Goal: Task Accomplishment & Management: Manage account settings

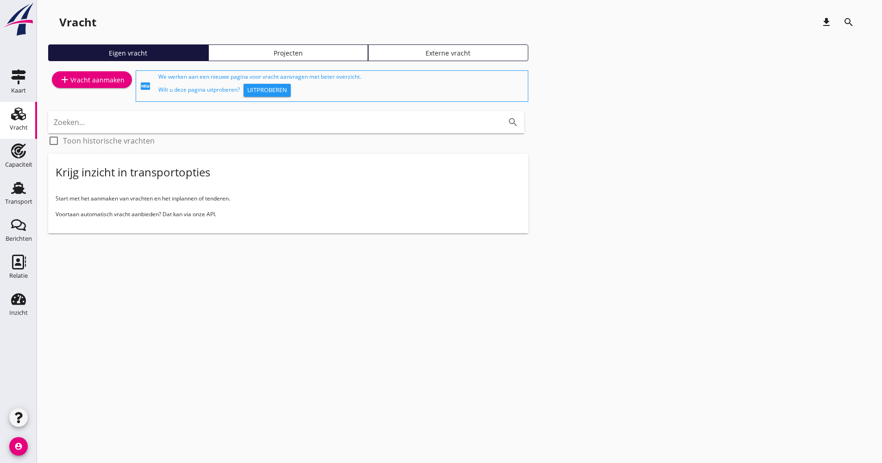
click at [15, 195] on icon "Transport" at bounding box center [18, 188] width 15 height 15
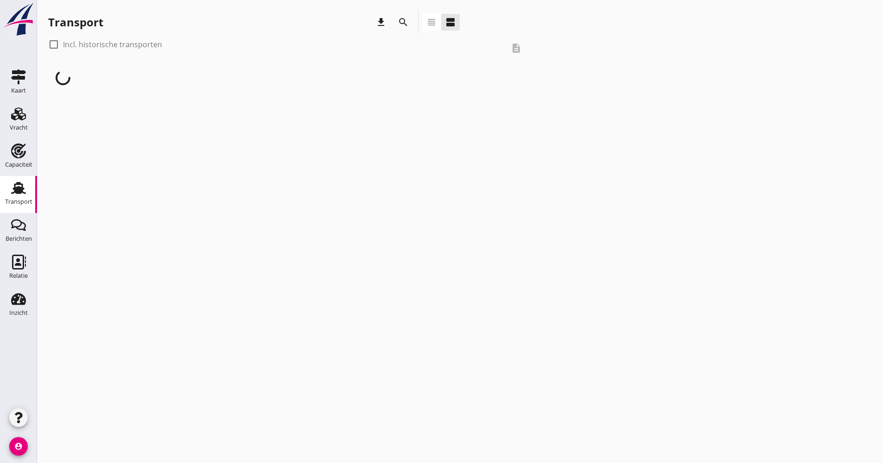
click at [399, 24] on icon "search" at bounding box center [403, 22] width 11 height 11
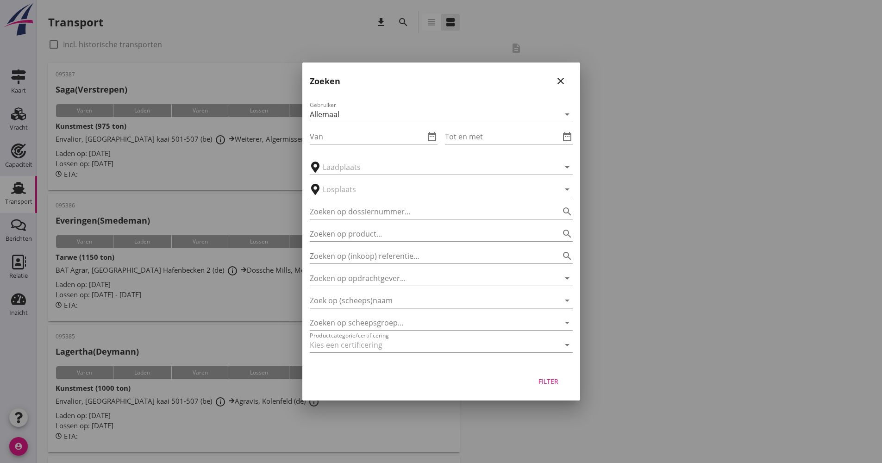
click at [359, 303] on input "Zoek op (scheeps)naam" at bounding box center [428, 300] width 237 height 15
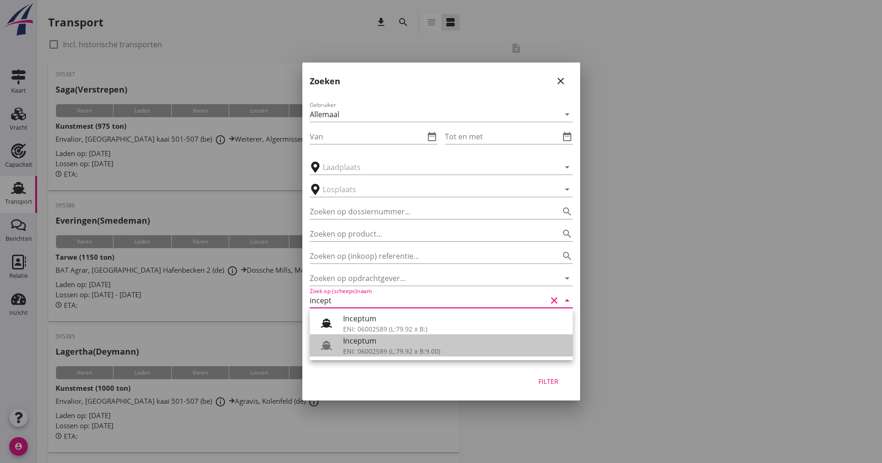
click at [371, 343] on div "Inceptum" at bounding box center [454, 340] width 222 height 11
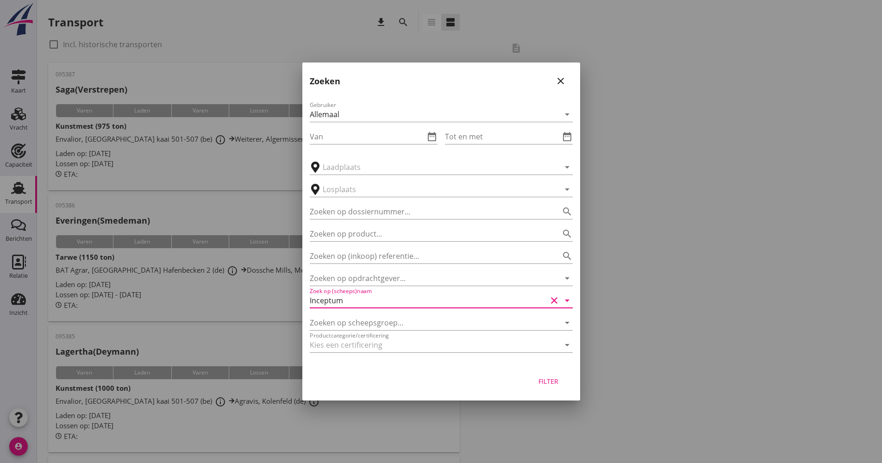
click at [568, 383] on button "Filter" at bounding box center [548, 381] width 41 height 17
type input "Inceptum"
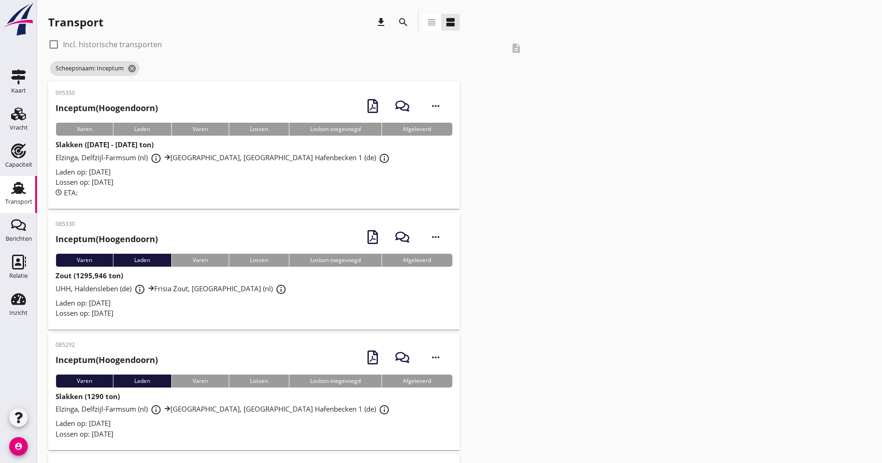
click at [237, 171] on div "Laden op: [DATE]" at bounding box center [254, 172] width 397 height 11
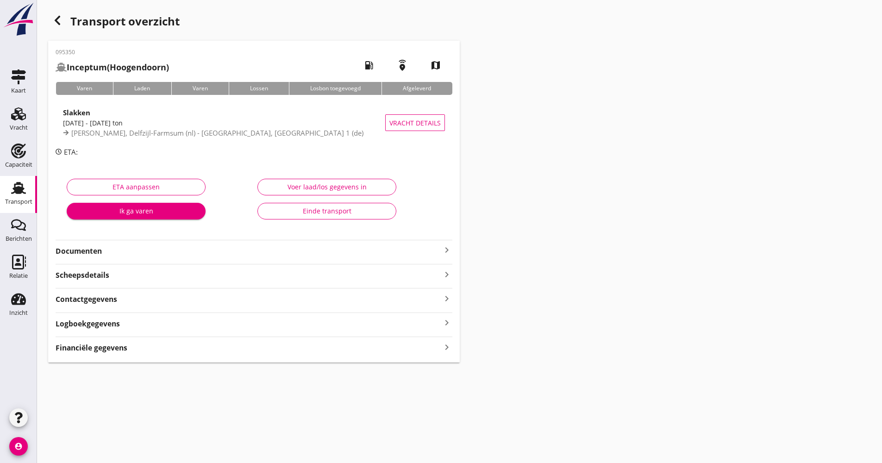
click at [137, 317] on div "Logboekgegevens keyboard_arrow_right" at bounding box center [254, 323] width 397 height 12
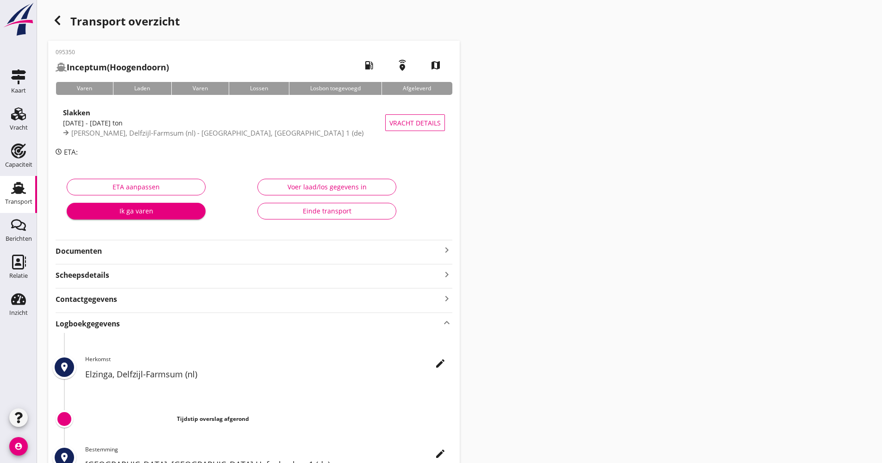
click at [442, 361] on icon "edit" at bounding box center [440, 363] width 11 height 11
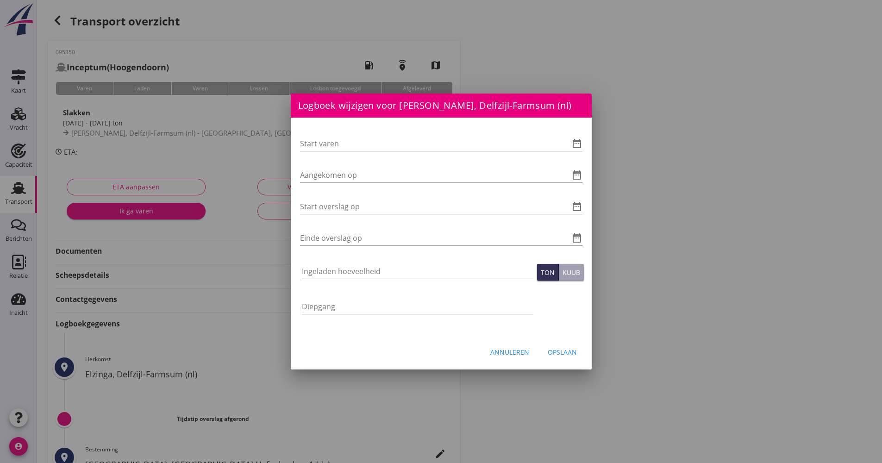
click at [586, 142] on div "Start varen date_range Aangekomen op date_range Start overslag op date_range Ei…" at bounding box center [441, 227] width 301 height 219
click at [578, 139] on icon "date_range" at bounding box center [576, 143] width 11 height 11
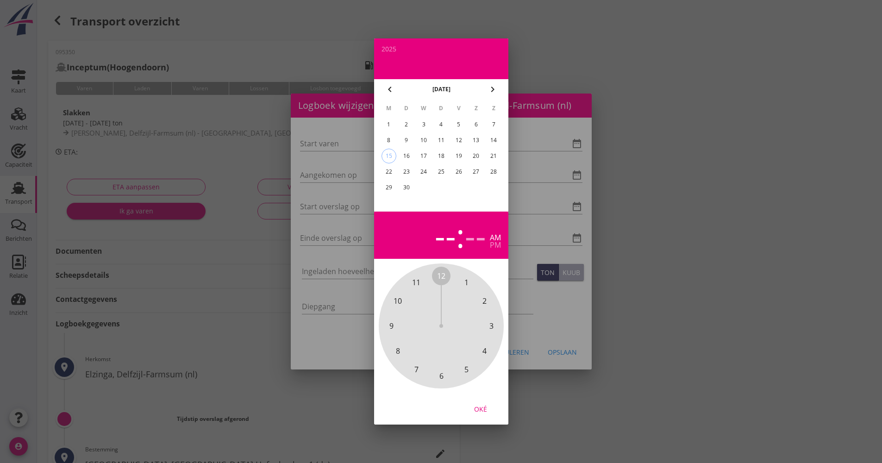
click at [465, 143] on div "12" at bounding box center [458, 140] width 15 height 15
drag, startPoint x: 444, startPoint y: 271, endPoint x: 446, endPoint y: 369, distance: 98.2
click at [446, 369] on div "12 1 2 3 4 5 6 7 8 9 10 11" at bounding box center [441, 326] width 100 height 100
click at [444, 278] on span "00" at bounding box center [441, 275] width 8 height 11
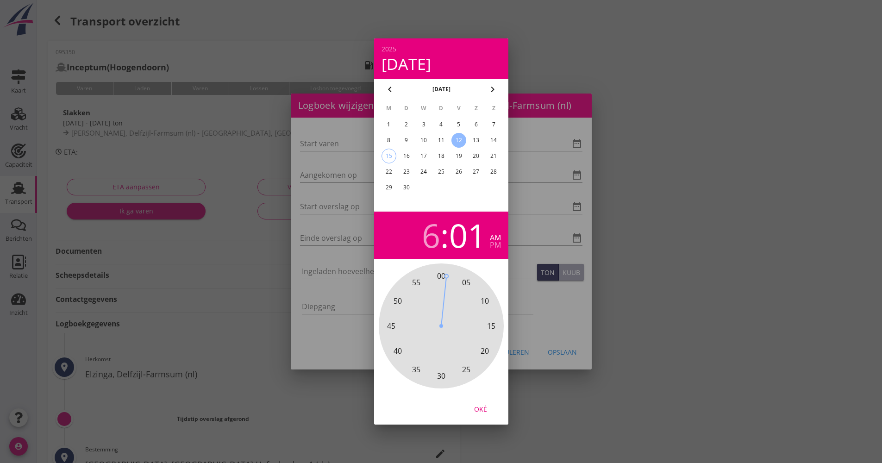
click at [439, 274] on span "00" at bounding box center [441, 275] width 8 height 11
drag, startPoint x: 482, startPoint y: 407, endPoint x: 436, endPoint y: 266, distance: 149.0
click at [482, 406] on div "Oké" at bounding box center [481, 409] width 26 height 10
type input "[DATE] 06:00"
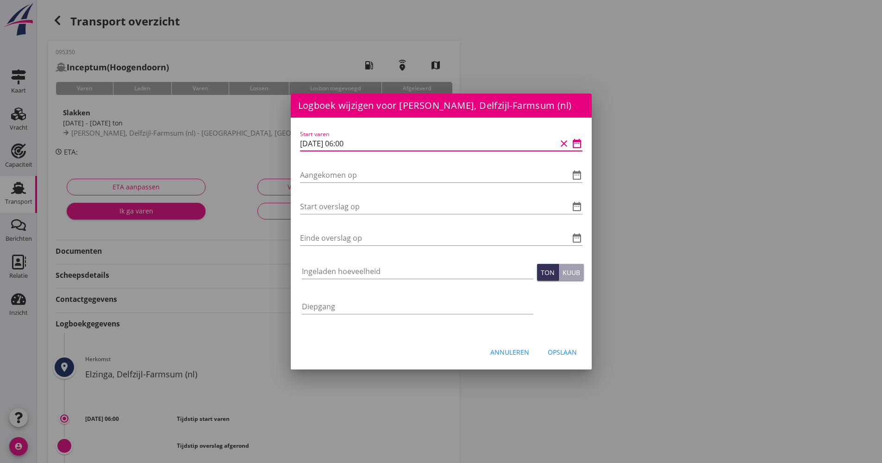
drag, startPoint x: 371, startPoint y: 137, endPoint x: 325, endPoint y: 144, distance: 46.7
click at [271, 144] on div "Logboek wijzigen voor UHM, [GEOGRAPHIC_DATA] Hafenbecken 1 (de) Start varen dat…" at bounding box center [441, 309] width 882 height 618
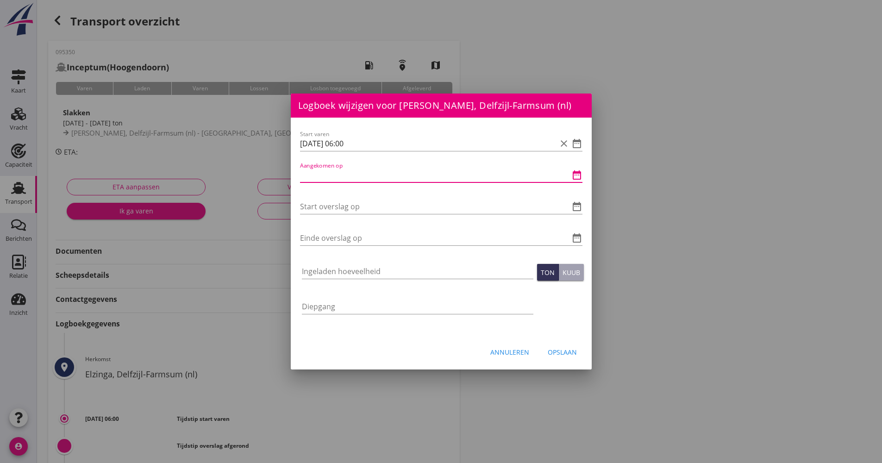
drag, startPoint x: 336, startPoint y: 163, endPoint x: 313, endPoint y: 173, distance: 24.7
click at [312, 173] on input "Aangekomen op" at bounding box center [428, 175] width 256 height 15
paste input "[DATE] 06:00"
type input "[DATE] 06:00"
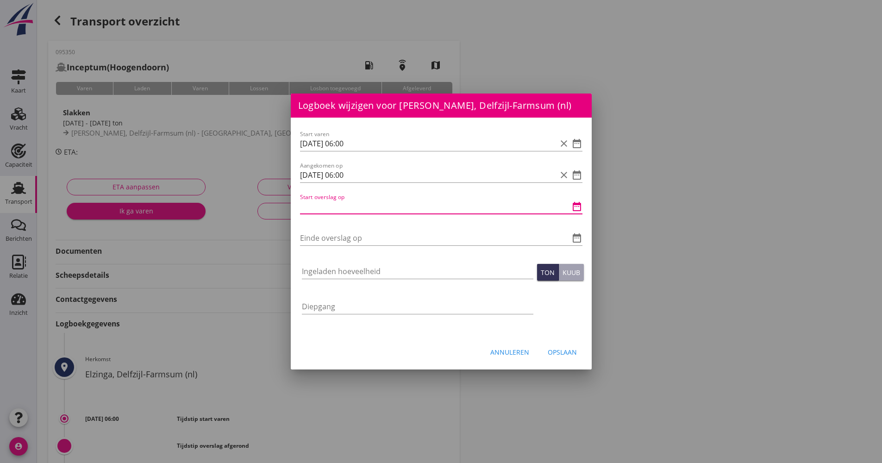
paste input "[DATE] 06:00"
type input "[DATE] 06:00"
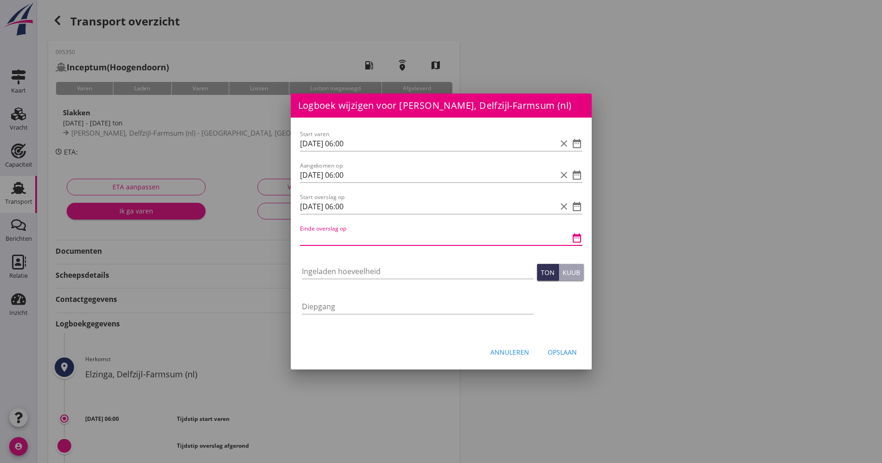
paste input "[DATE] 06:00"
click at [348, 238] on input "[DATE] 06:00" at bounding box center [428, 238] width 256 height 15
type input "[DATE] 13:00"
drag, startPoint x: 364, startPoint y: 269, endPoint x: 359, endPoint y: 275, distance: 7.5
click at [364, 270] on input "Ingeladen hoeveelheid" at bounding box center [417, 271] width 231 height 15
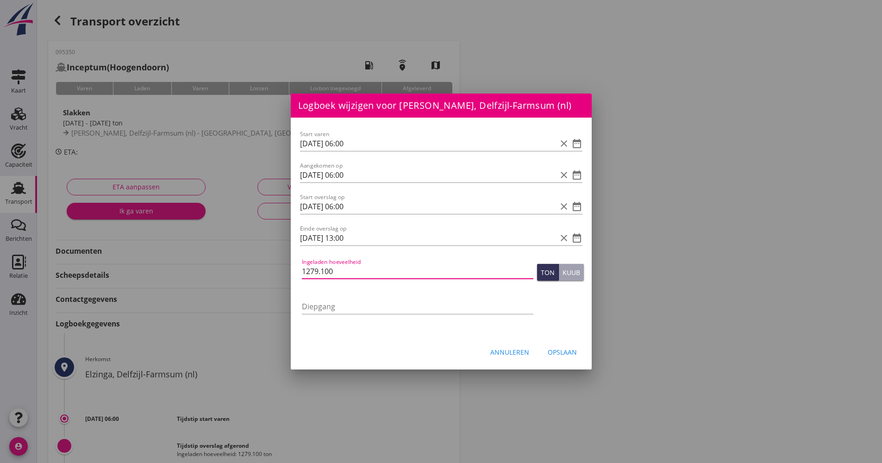
type input "1279.100"
click at [564, 358] on button "Opslaan" at bounding box center [562, 352] width 44 height 17
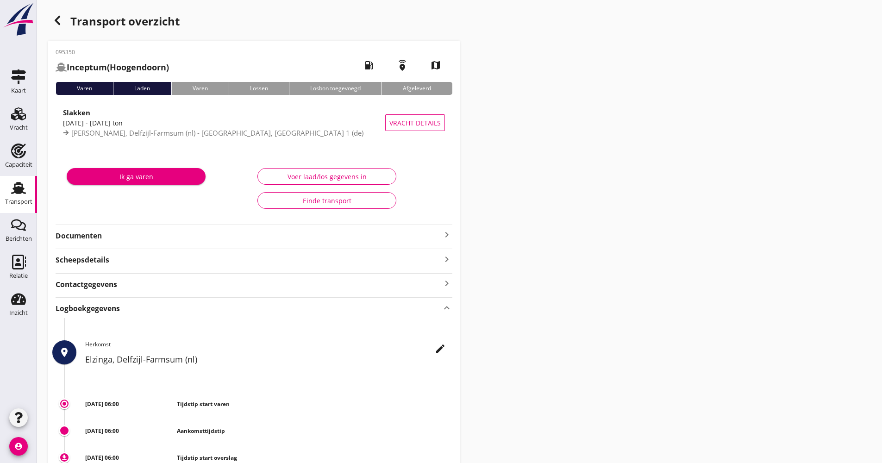
click at [59, 21] on icon "button" at bounding box center [57, 20] width 11 height 11
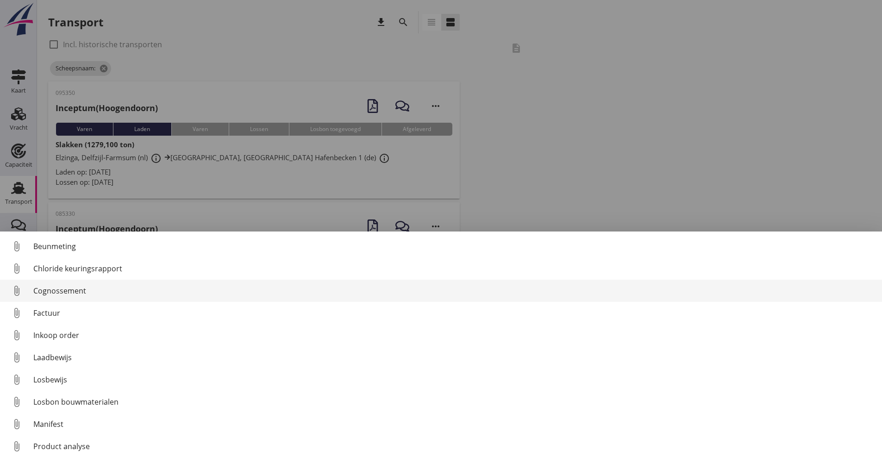
click at [72, 300] on link "attach_file Cognossement" at bounding box center [441, 291] width 882 height 22
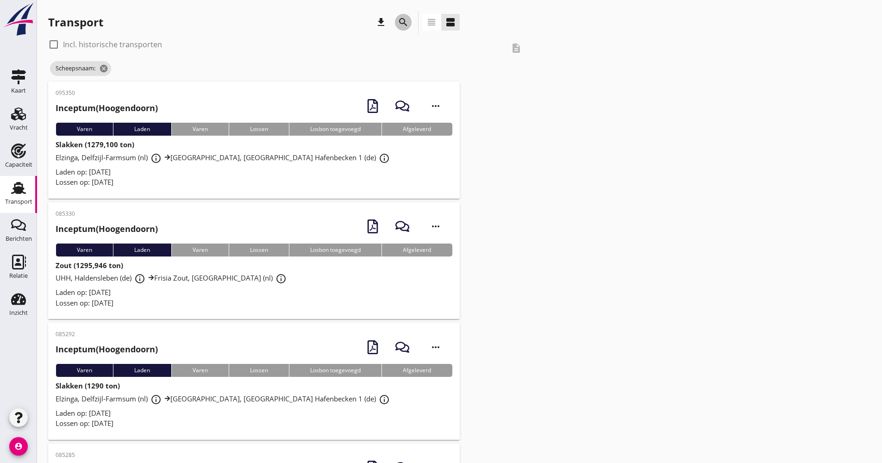
click at [403, 22] on icon "search" at bounding box center [403, 22] width 11 height 11
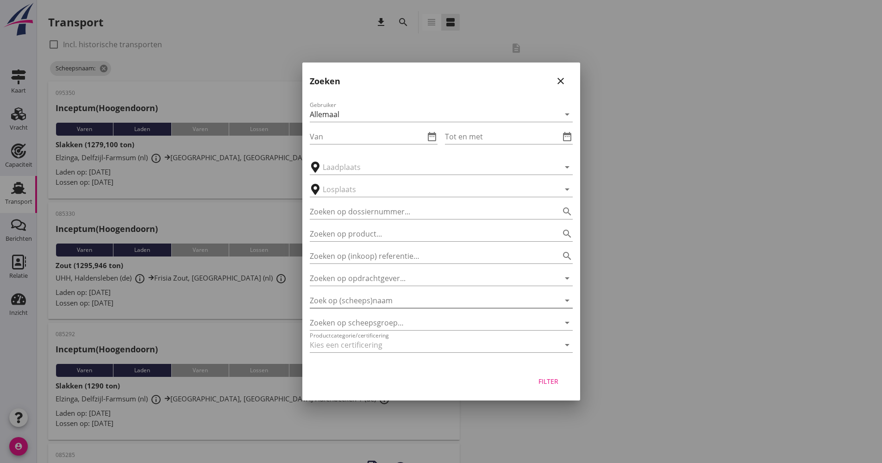
click at [365, 300] on input "Zoek op (scheeps)naam" at bounding box center [428, 300] width 237 height 15
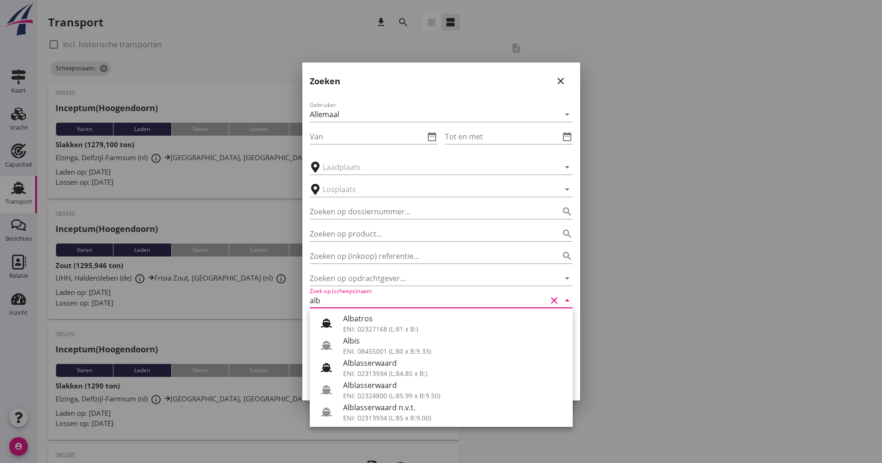
click at [407, 386] on div "Alblasserwaard" at bounding box center [454, 385] width 222 height 11
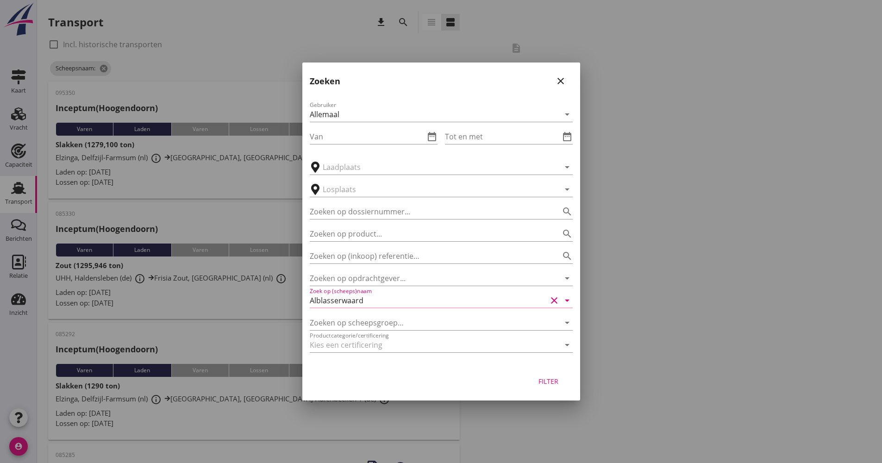
click at [544, 380] on div "Filter" at bounding box center [549, 381] width 26 height 10
type input "Alblasserwaard"
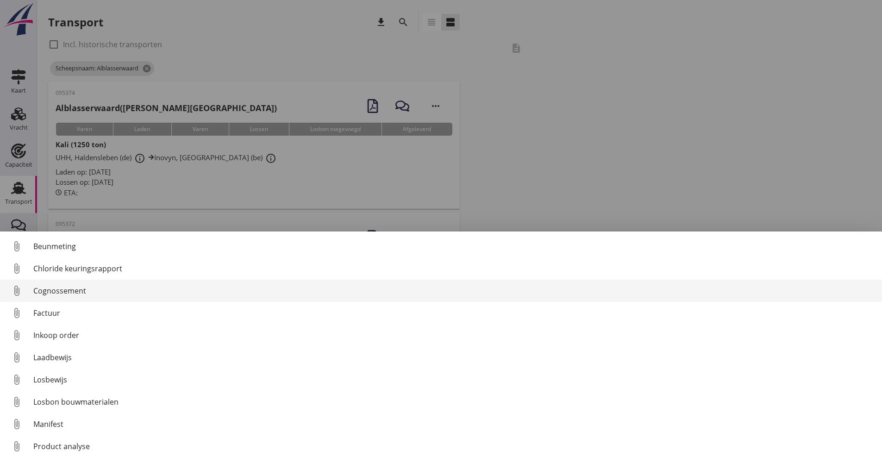
click at [103, 290] on div "Cognossement" at bounding box center [453, 290] width 841 height 11
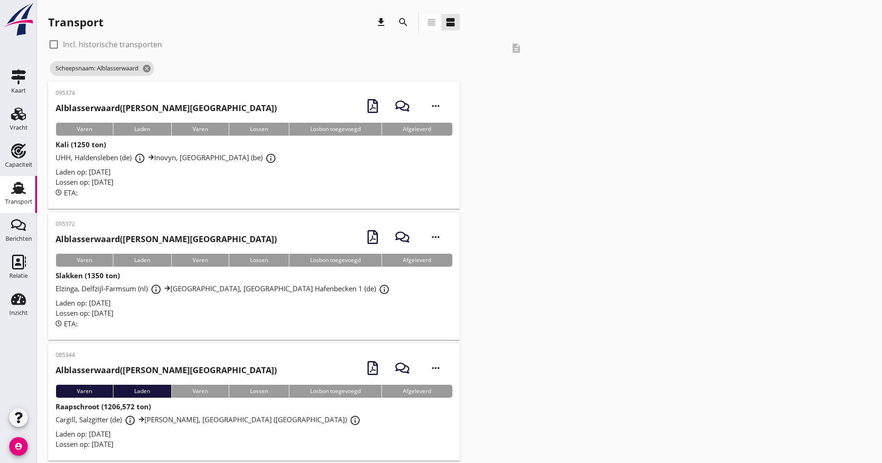
click at [162, 305] on div "Laden op: [DATE]" at bounding box center [254, 303] width 397 height 11
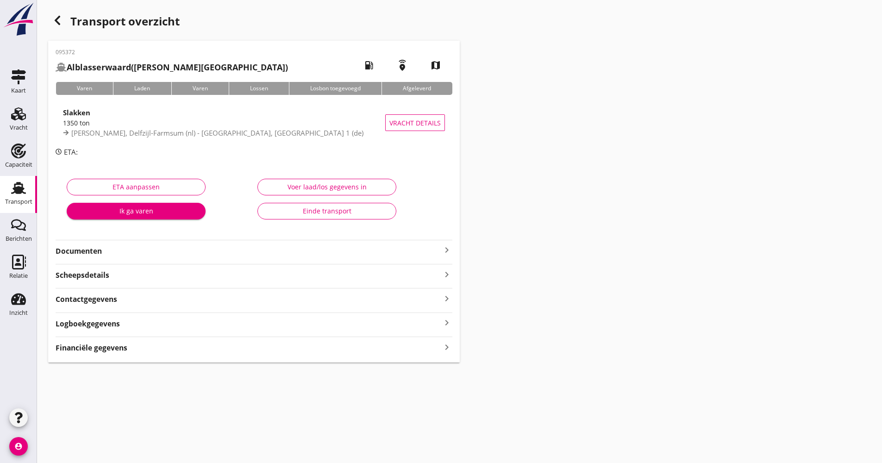
drag, startPoint x: 144, startPoint y: 331, endPoint x: 148, endPoint y: 330, distance: 4.7
click at [144, 331] on div "095372 Alblasserwaard ([PERSON_NAME]) local_gas_station emergency_share map Var…" at bounding box center [254, 202] width 412 height 322
click at [159, 330] on div "095372 Alblasserwaard ([PERSON_NAME]) local_gas_station emergency_share map Var…" at bounding box center [254, 202] width 412 height 322
click at [167, 330] on div "095372 Alblasserwaard ([PERSON_NAME]) local_gas_station emergency_share map Var…" at bounding box center [254, 202] width 412 height 322
drag, startPoint x: 362, startPoint y: 329, endPoint x: 375, endPoint y: 330, distance: 13.0
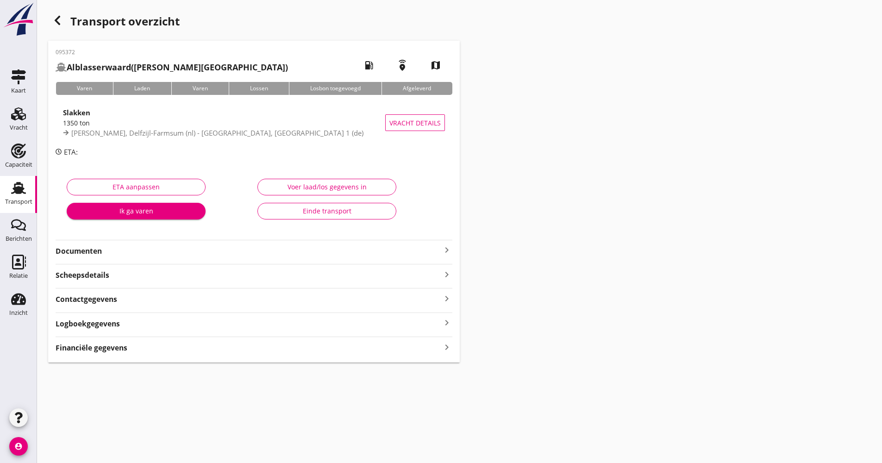
click at [365, 329] on div "Logboekgegevens keyboard_arrow_right" at bounding box center [254, 323] width 397 height 12
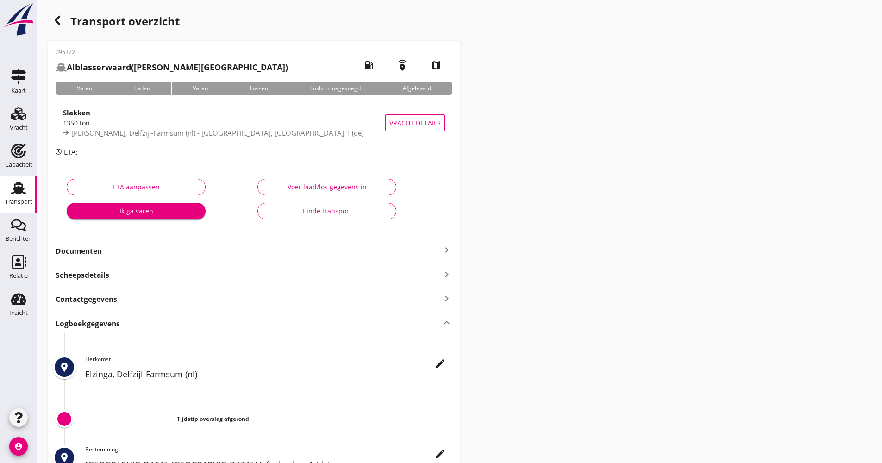
click at [433, 365] on div "edit" at bounding box center [440, 363] width 17 height 11
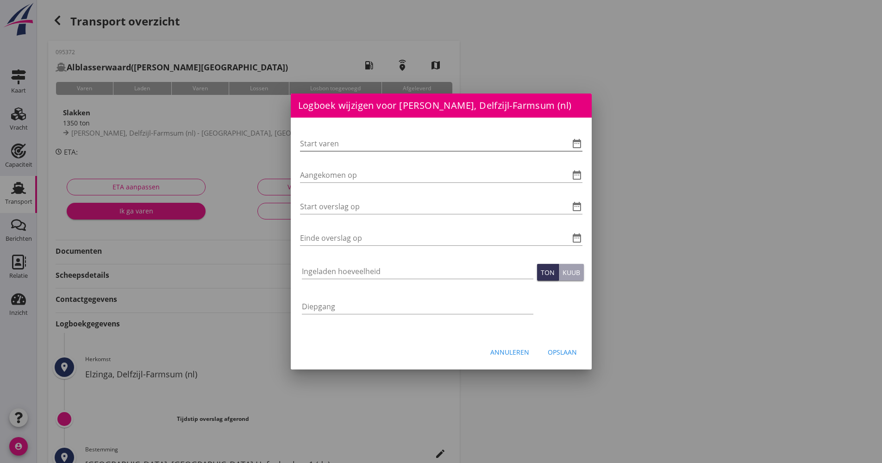
click at [581, 148] on icon "date_range" at bounding box center [576, 143] width 11 height 11
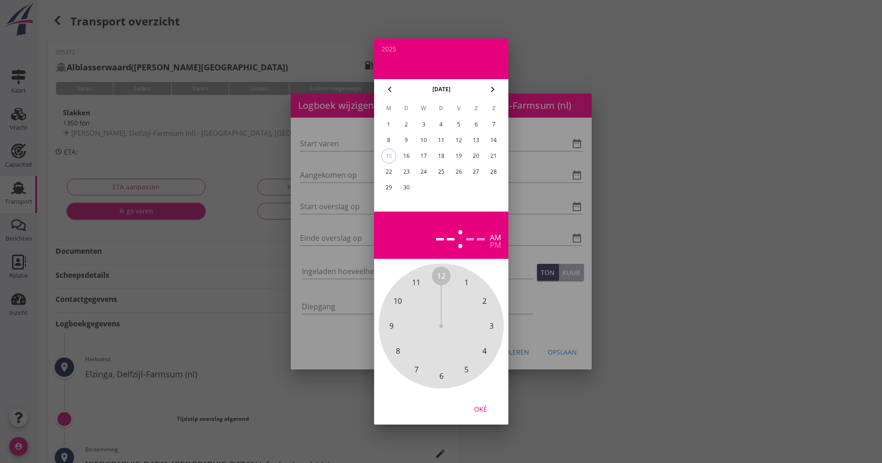
click at [479, 143] on div "13" at bounding box center [476, 140] width 15 height 15
drag, startPoint x: 445, startPoint y: 276, endPoint x: 459, endPoint y: 290, distance: 19.0
click at [459, 290] on div "12 1 2 3 4 5 6 7 8 9 10 11" at bounding box center [441, 326] width 100 height 100
click at [493, 249] on div "pm" at bounding box center [495, 244] width 11 height 7
click at [441, 274] on span "00" at bounding box center [441, 275] width 8 height 11
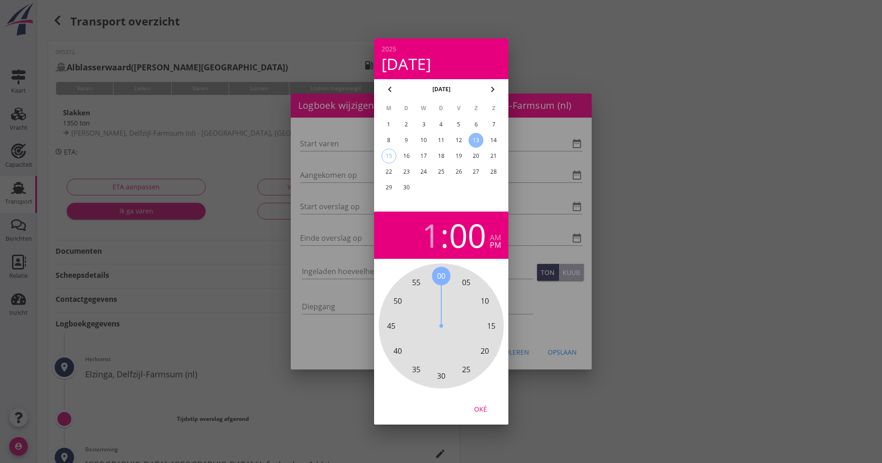
click at [474, 412] on div "Oké" at bounding box center [481, 409] width 26 height 10
type input "[DATE] 13:00"
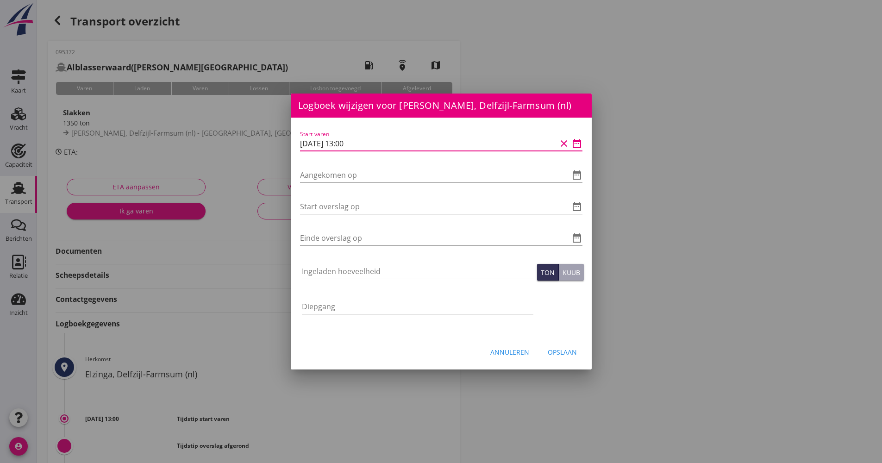
drag, startPoint x: 394, startPoint y: 148, endPoint x: 333, endPoint y: 143, distance: 60.4
click at [276, 143] on div "Logboek wijzigen voor UHM, [GEOGRAPHIC_DATA] Hafenbecken 1 (de) Start varen dat…" at bounding box center [441, 309] width 882 height 618
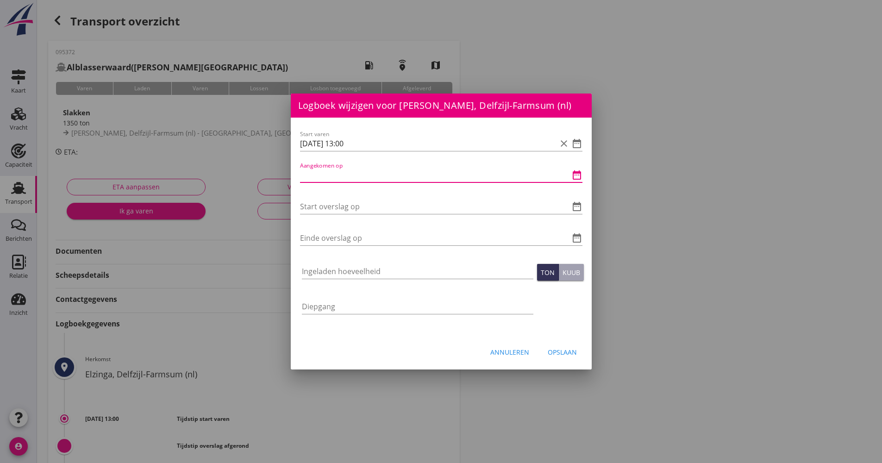
paste input "[DATE] 13:00"
type input "[DATE] 13:00"
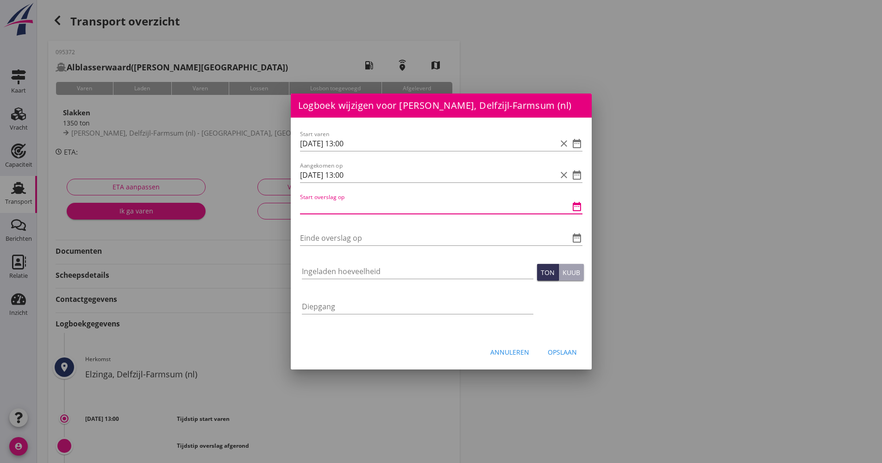
paste input "[DATE] 13:00"
type input "[DATE] 13:00"
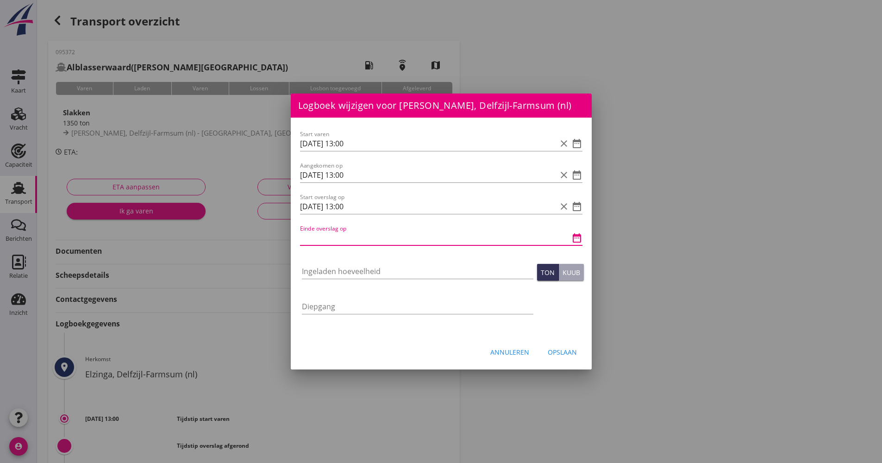
paste input "[DATE] 13:00"
drag, startPoint x: 345, startPoint y: 234, endPoint x: 340, endPoint y: 238, distance: 6.7
click at [347, 237] on input "[DATE] 13:00" at bounding box center [428, 238] width 256 height 15
type input "[DATE] 16:00"
click at [337, 265] on input "Ingeladen hoeveelheid" at bounding box center [417, 271] width 231 height 15
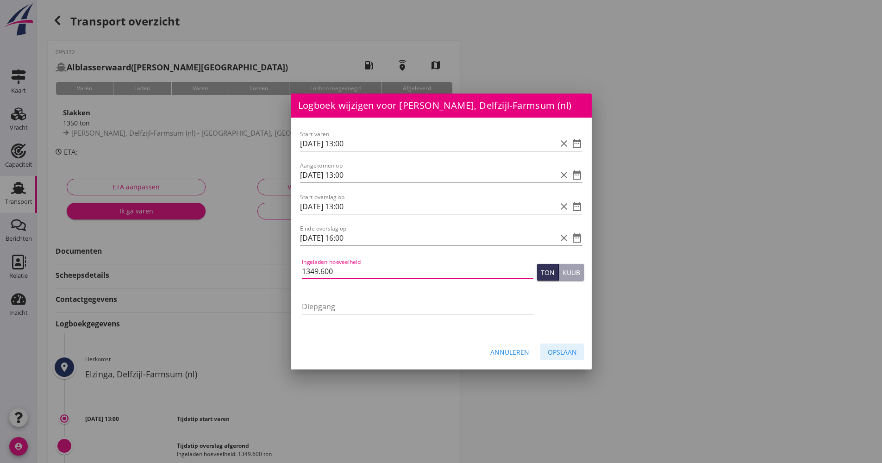
click at [554, 354] on div "Opslaan" at bounding box center [562, 352] width 29 height 10
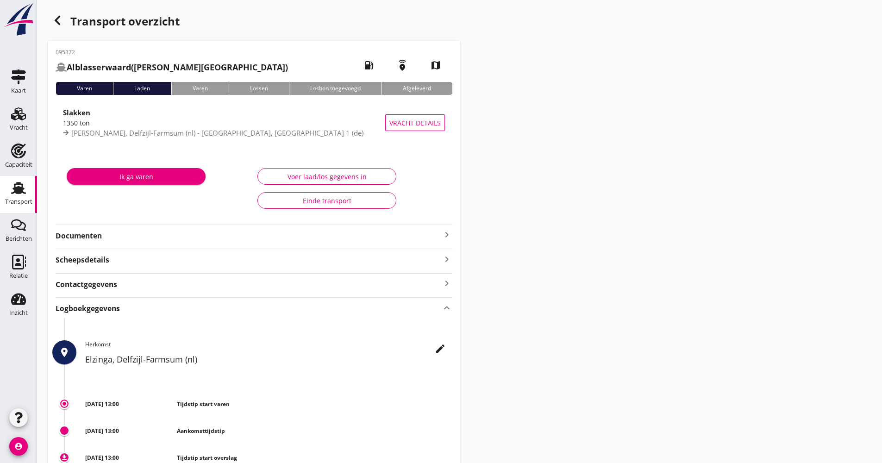
type input "1349.6"
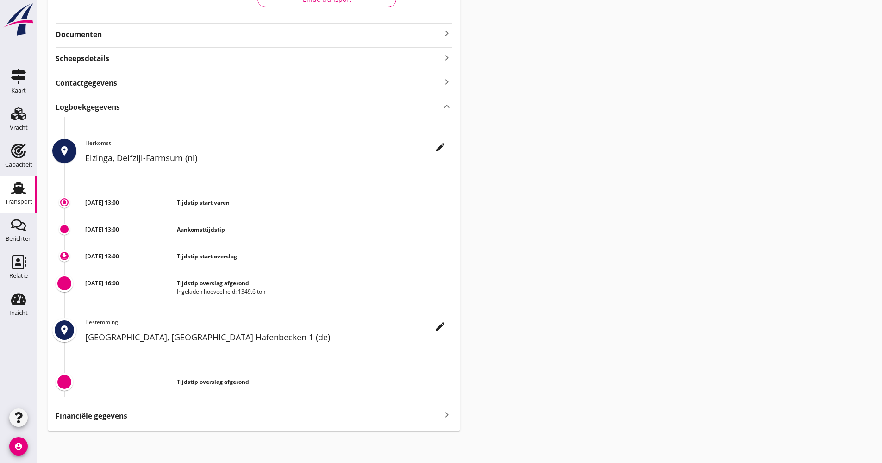
scroll to position [202, 0]
